Goal: Task Accomplishment & Management: Manage account settings

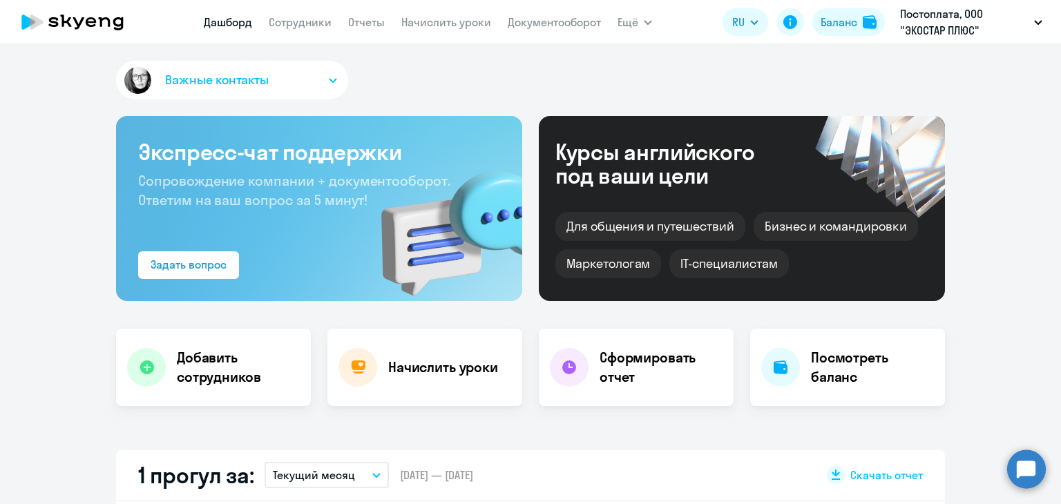
select select "30"
click at [310, 23] on link "Сотрудники" at bounding box center [300, 22] width 63 height 14
select select "30"
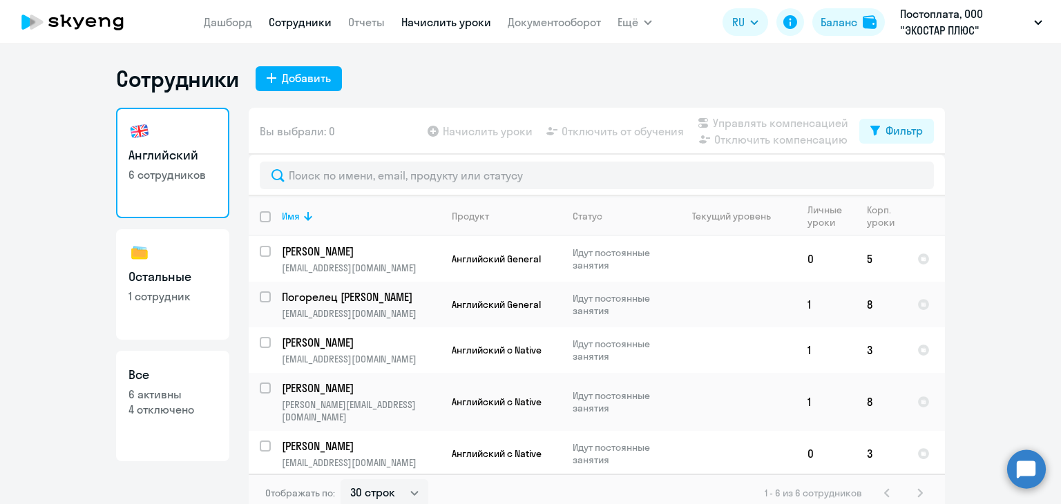
click at [428, 26] on link "Начислить уроки" at bounding box center [446, 22] width 90 height 14
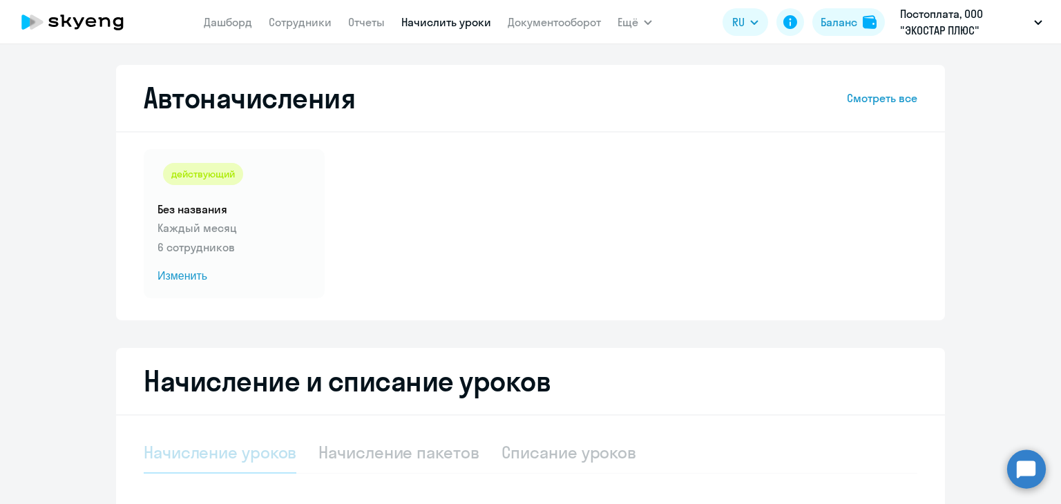
select select "10"
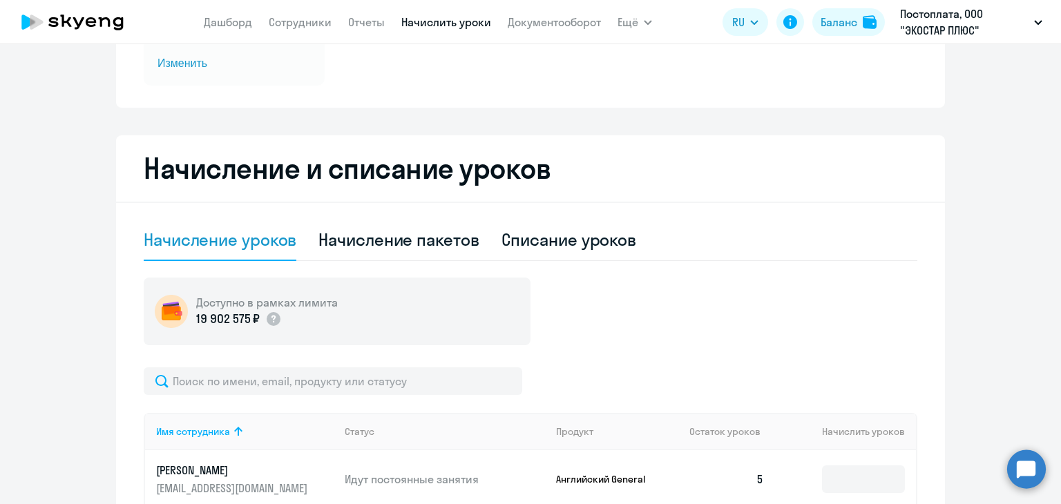
scroll to position [207, 0]
